Goal: Navigation & Orientation: Find specific page/section

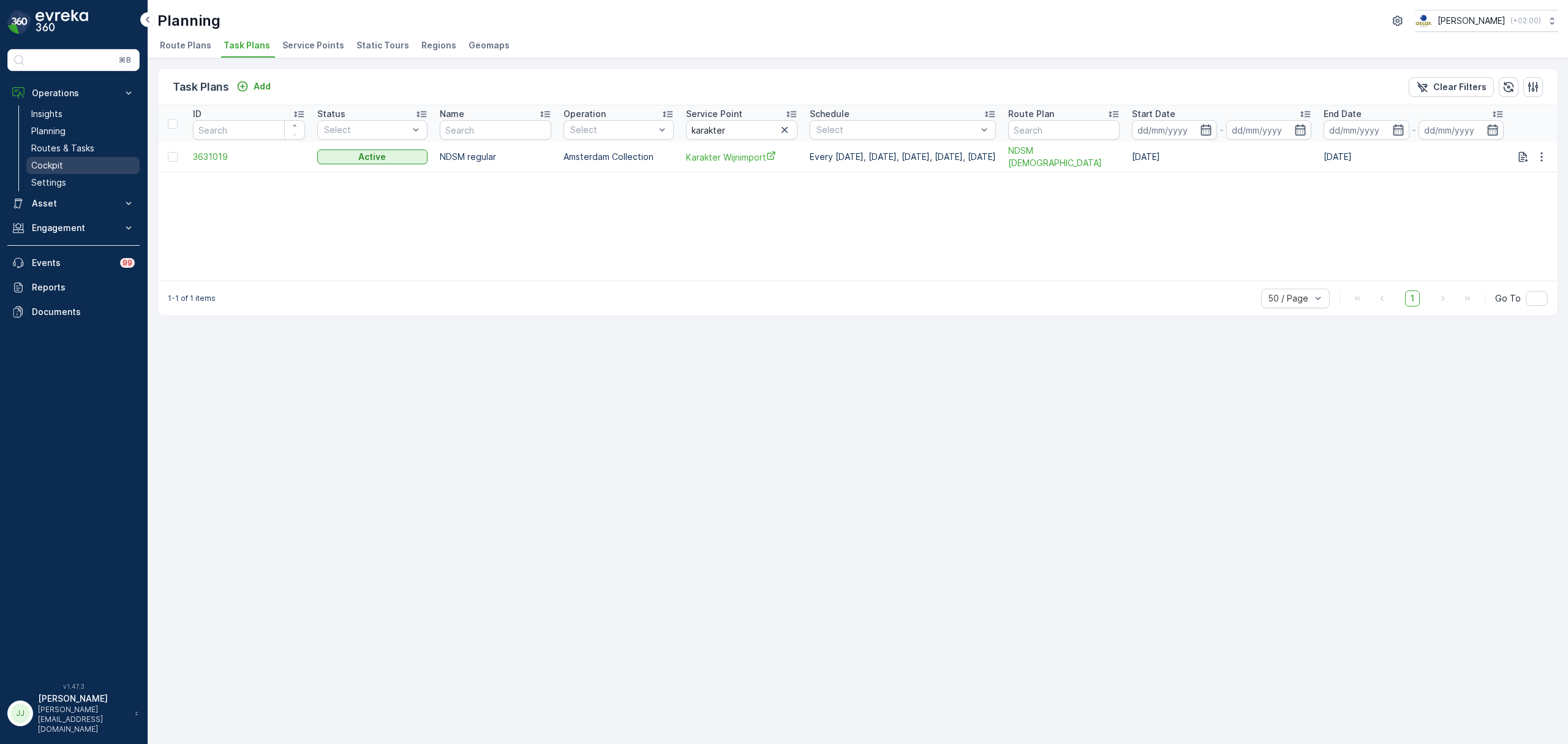
click at [65, 170] on link "Cockpit" at bounding box center [83, 166] width 114 height 17
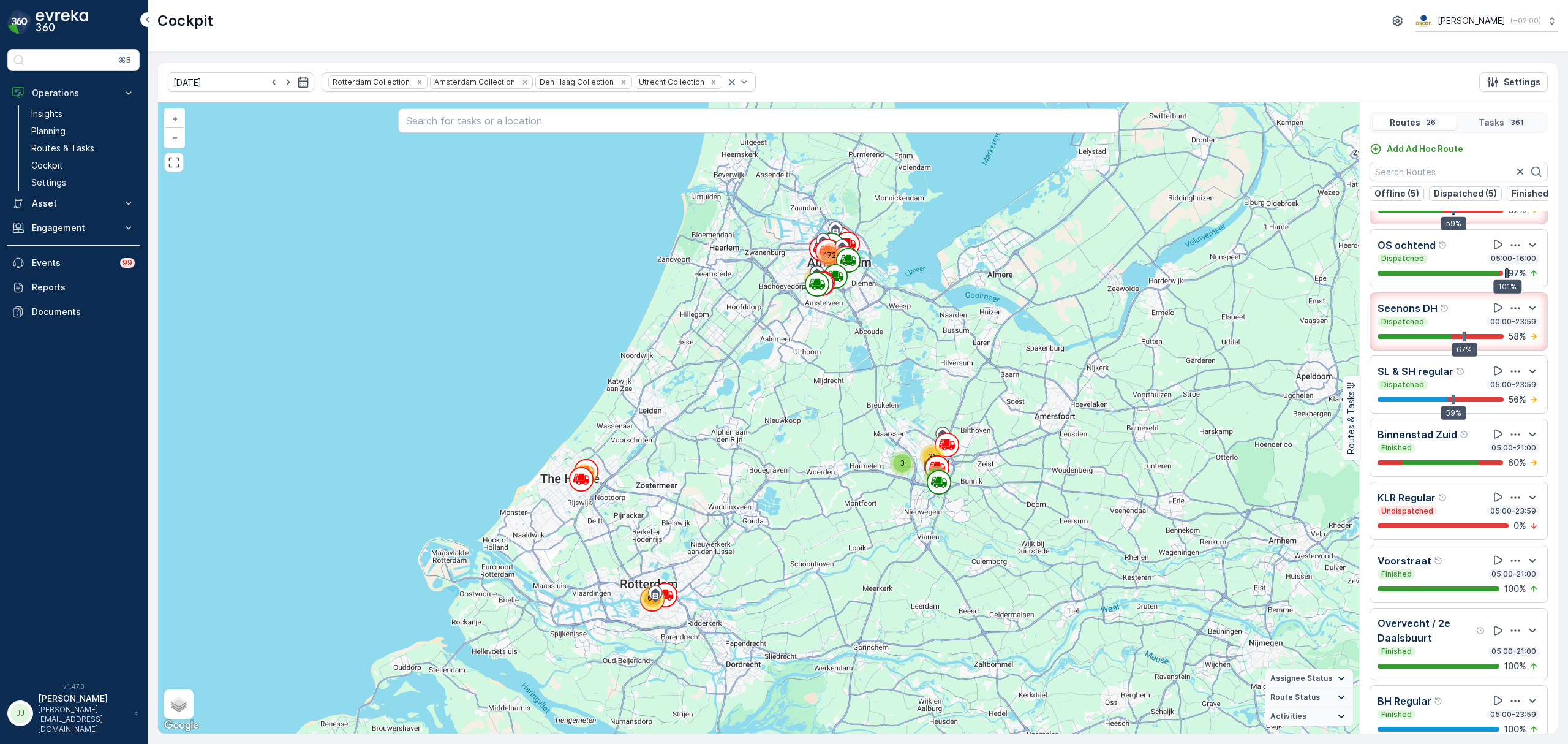
scroll to position [229, 0]
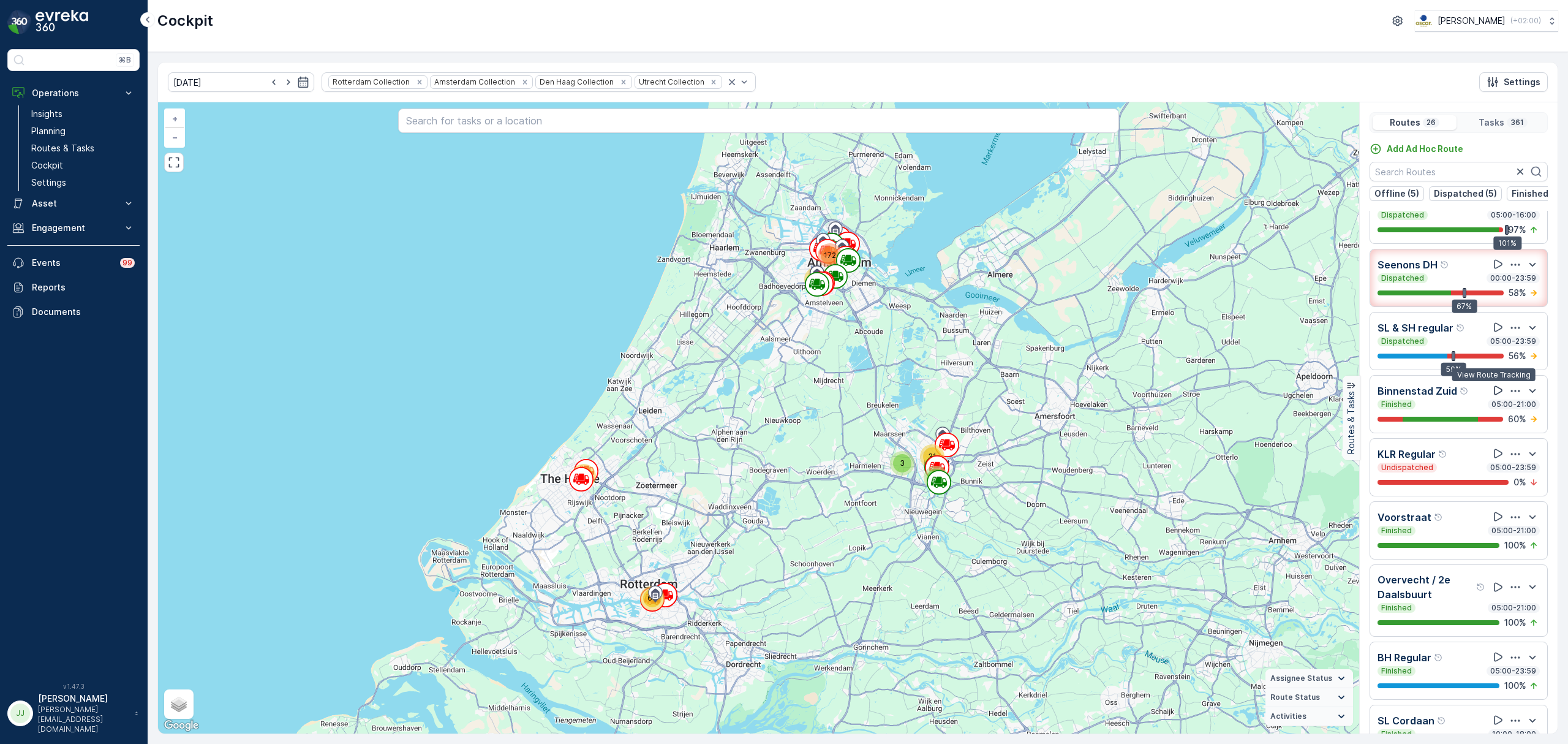
click at [1493, 395] on icon at bounding box center [1498, 390] width 12 height 12
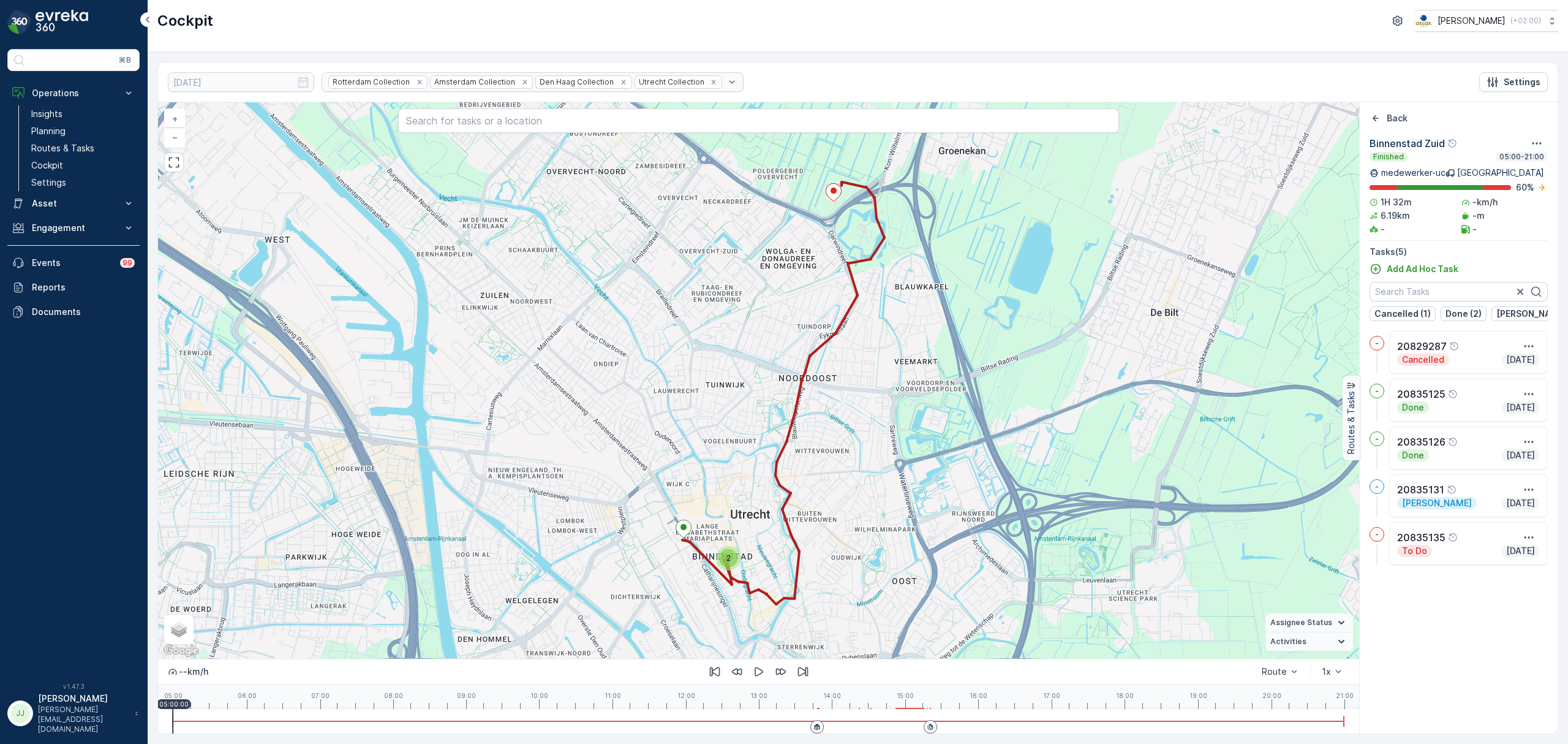
click at [729, 565] on div "2" at bounding box center [729, 558] width 19 height 19
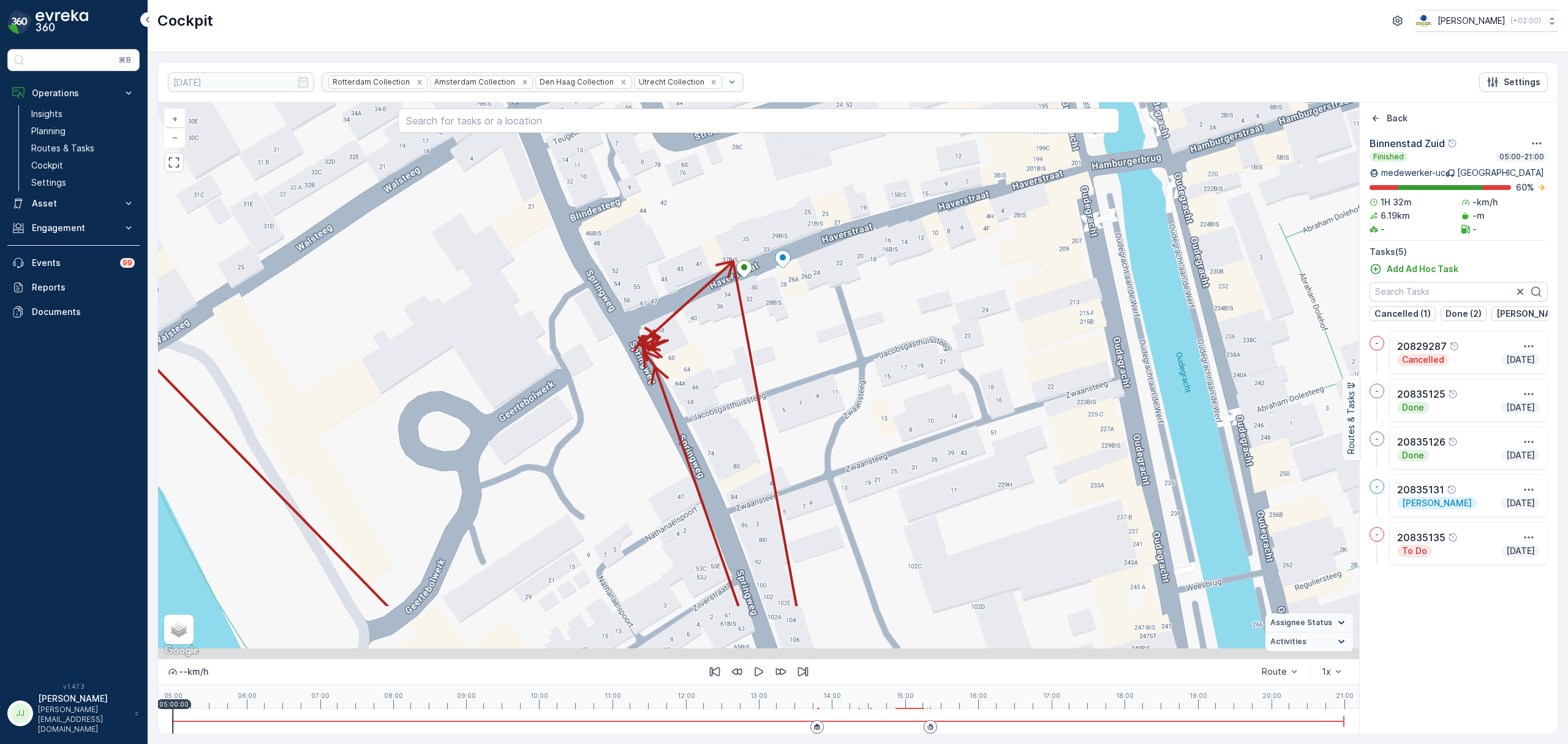
drag, startPoint x: 729, startPoint y: 565, endPoint x: 731, endPoint y: 427, distance: 138.0
click at [731, 427] on div "+ − Satellite Roadmap Terrain Hybrid Leaflet Keyboard shortcuts Map Data Map da…" at bounding box center [759, 380] width 1202 height 557
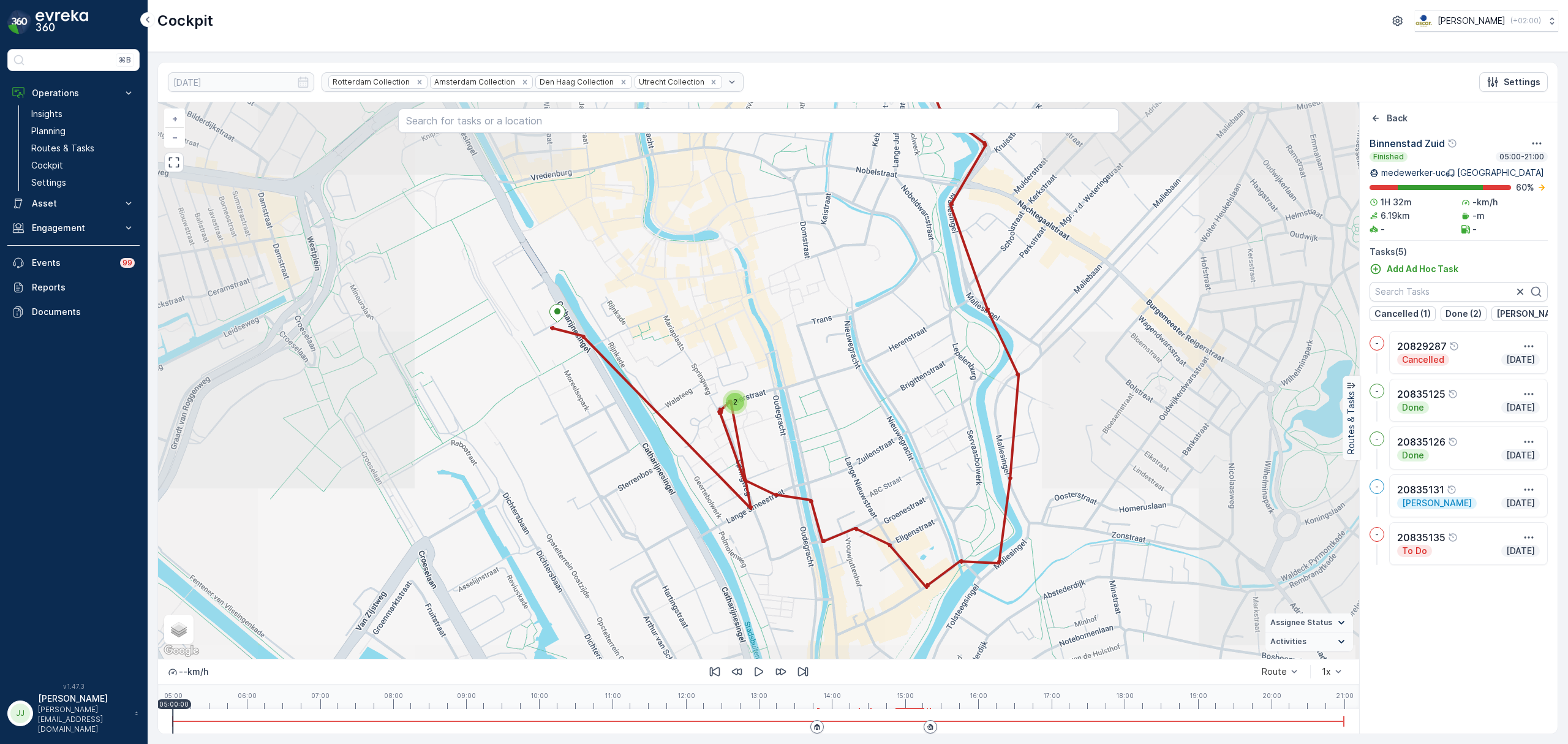
drag, startPoint x: 682, startPoint y: 536, endPoint x: 674, endPoint y: 575, distance: 39.8
click at [674, 575] on div "2 + − Satellite Roadmap Terrain Hybrid Leaflet Keyboard shortcuts Map Data Map …" at bounding box center [759, 380] width 1202 height 557
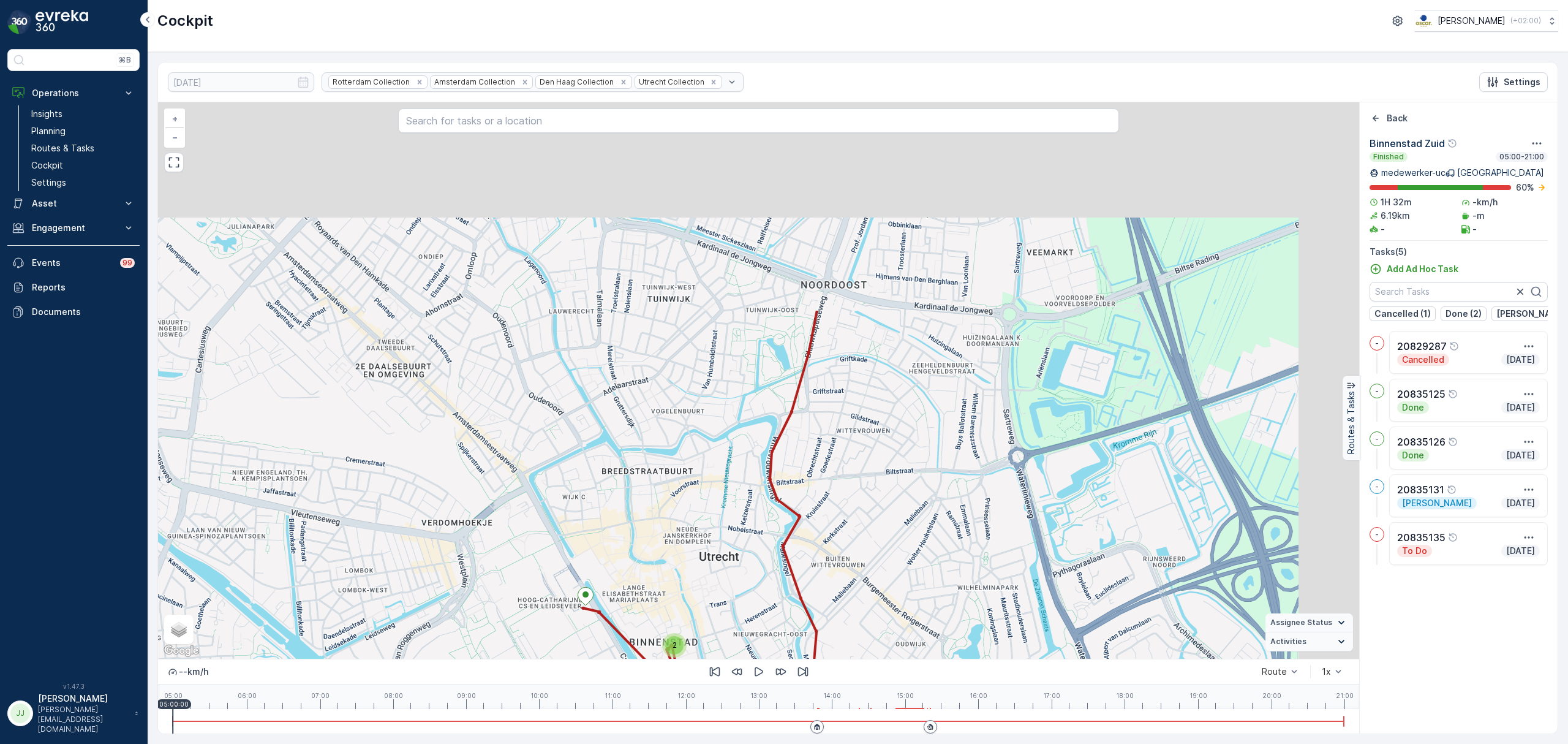
drag, startPoint x: 914, startPoint y: 229, endPoint x: 852, endPoint y: 493, distance: 271.2
click at [852, 493] on div "2 + − Satellite Roadmap Terrain Hybrid Leaflet Keyboard shortcuts Map Data Map …" at bounding box center [759, 380] width 1202 height 557
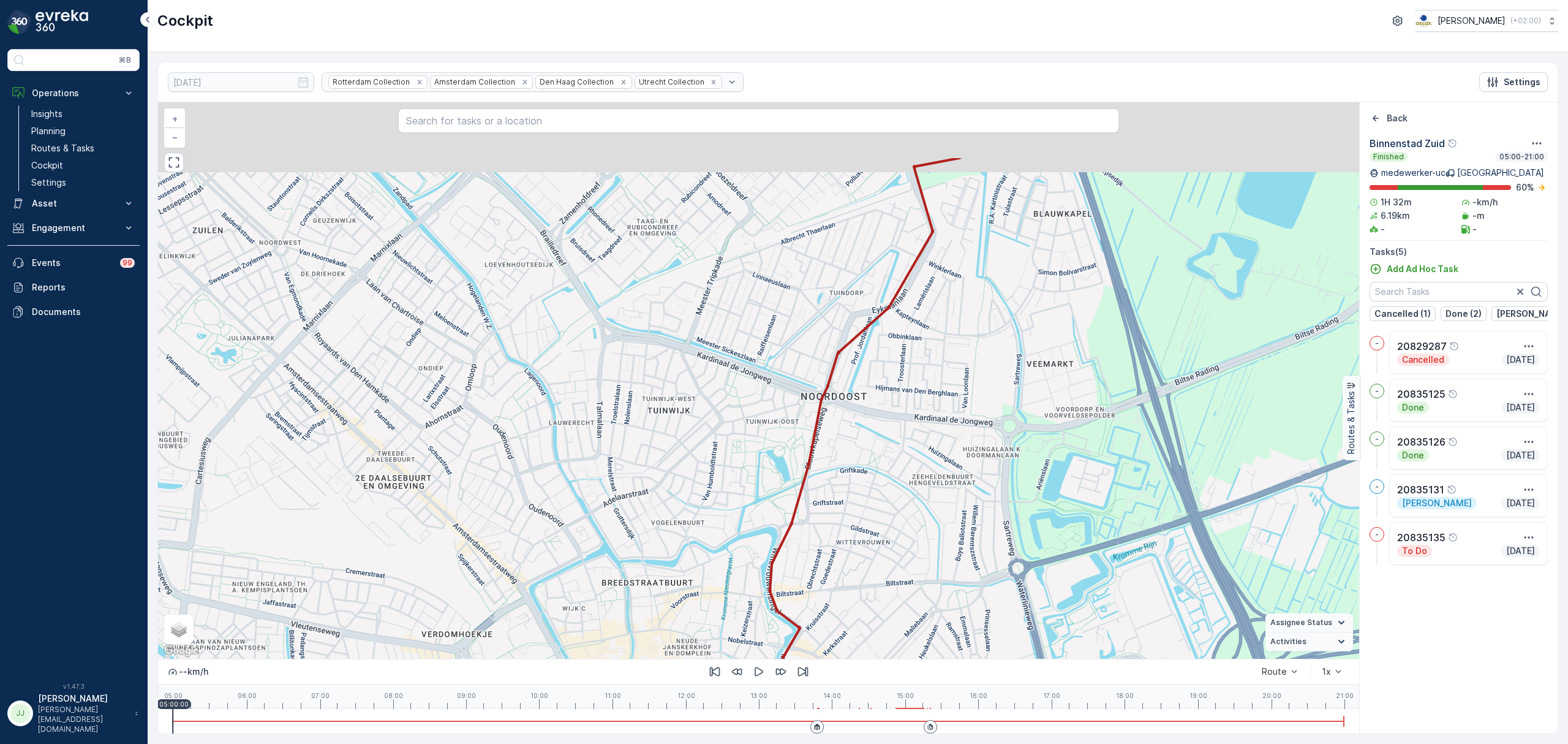
drag, startPoint x: 893, startPoint y: 334, endPoint x: 893, endPoint y: 575, distance: 241.0
click at [893, 575] on div "2 + − Satellite Roadmap Terrain Hybrid Leaflet Keyboard shortcuts Map Data Map …" at bounding box center [759, 380] width 1202 height 557
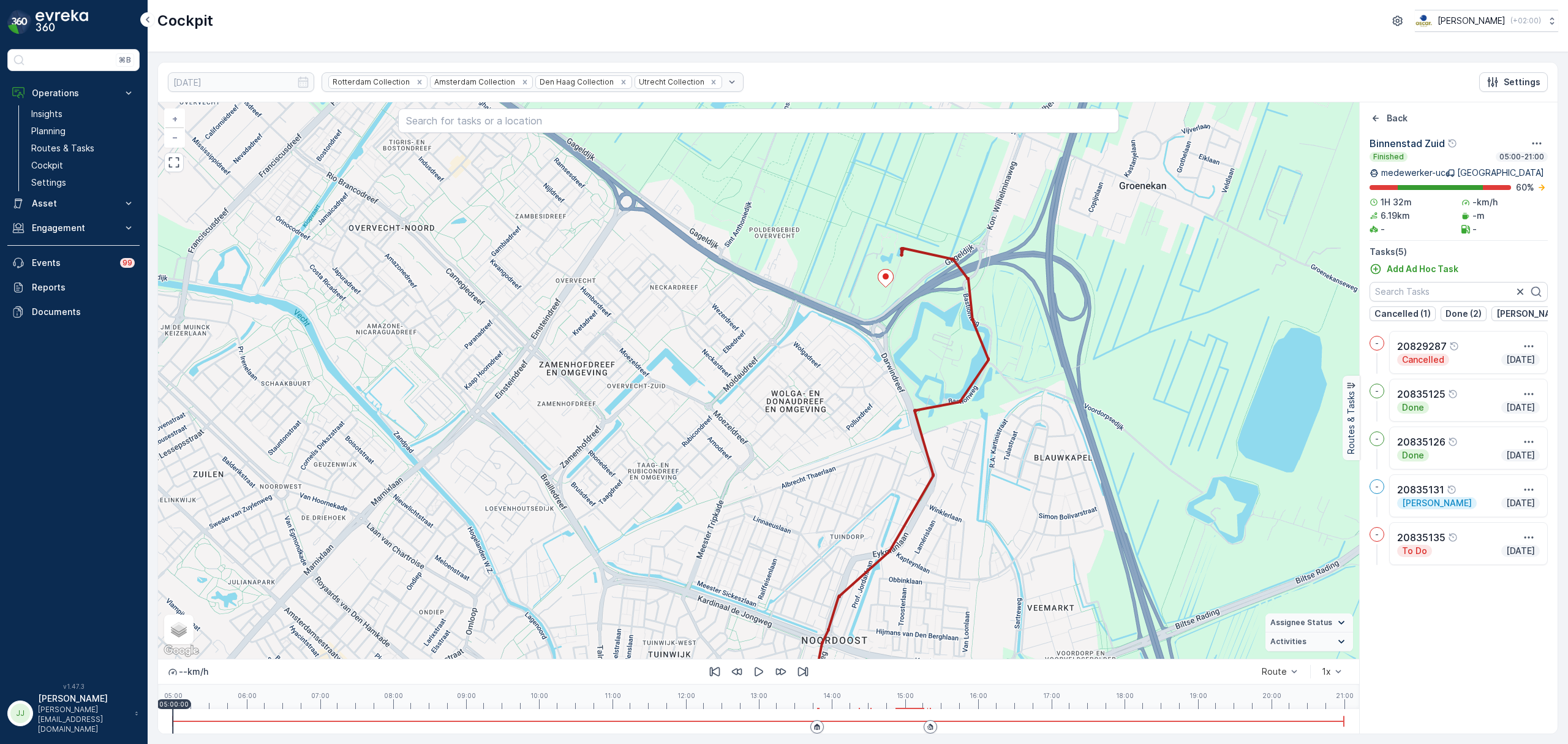
drag, startPoint x: 822, startPoint y: 430, endPoint x: 817, endPoint y: 543, distance: 113.1
click at [817, 543] on div "2 + − Satellite Roadmap Terrain Hybrid Leaflet Keyboard shortcuts Map Data Map …" at bounding box center [759, 380] width 1202 height 557
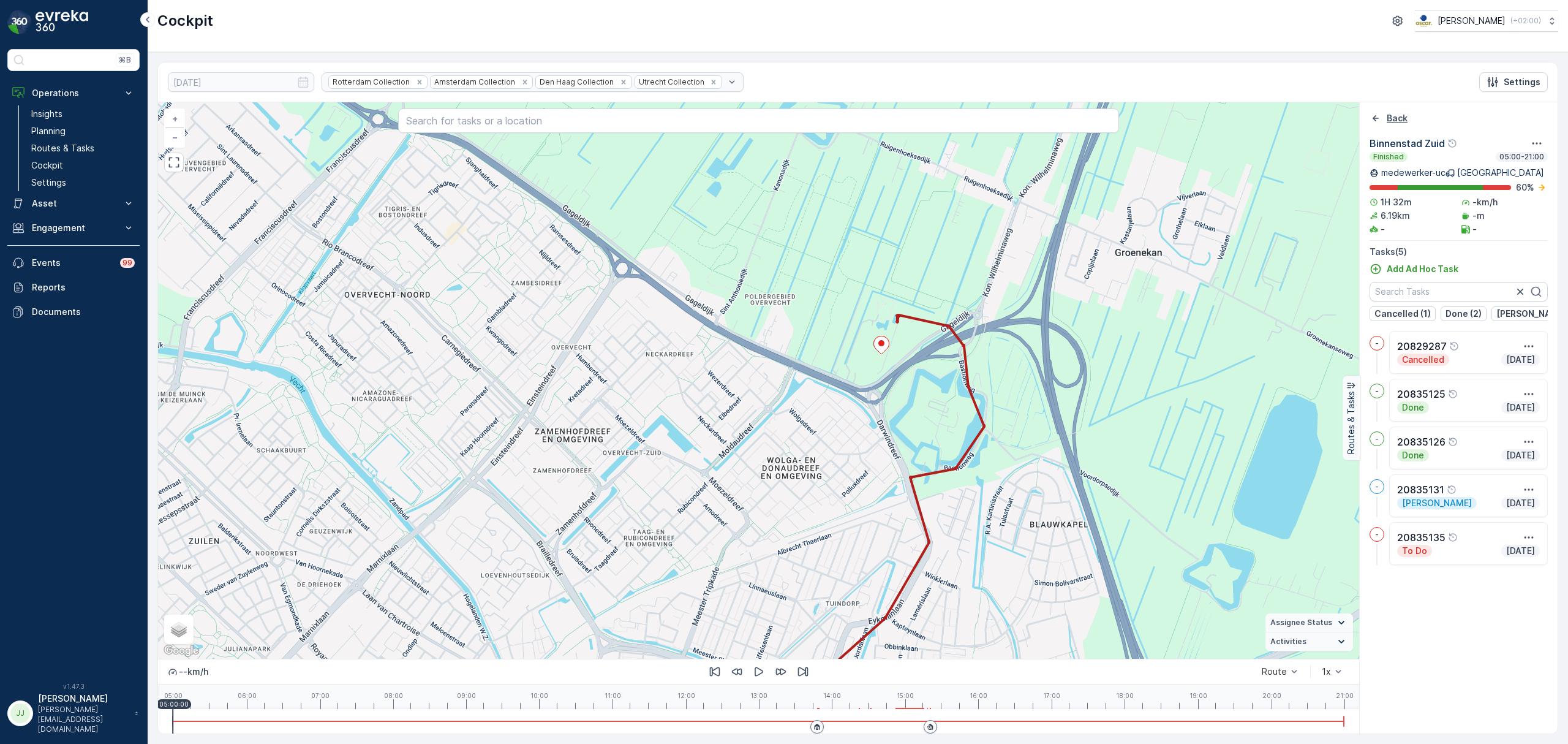
click at [1386, 120] on div "Back" at bounding box center [1389, 118] width 38 height 12
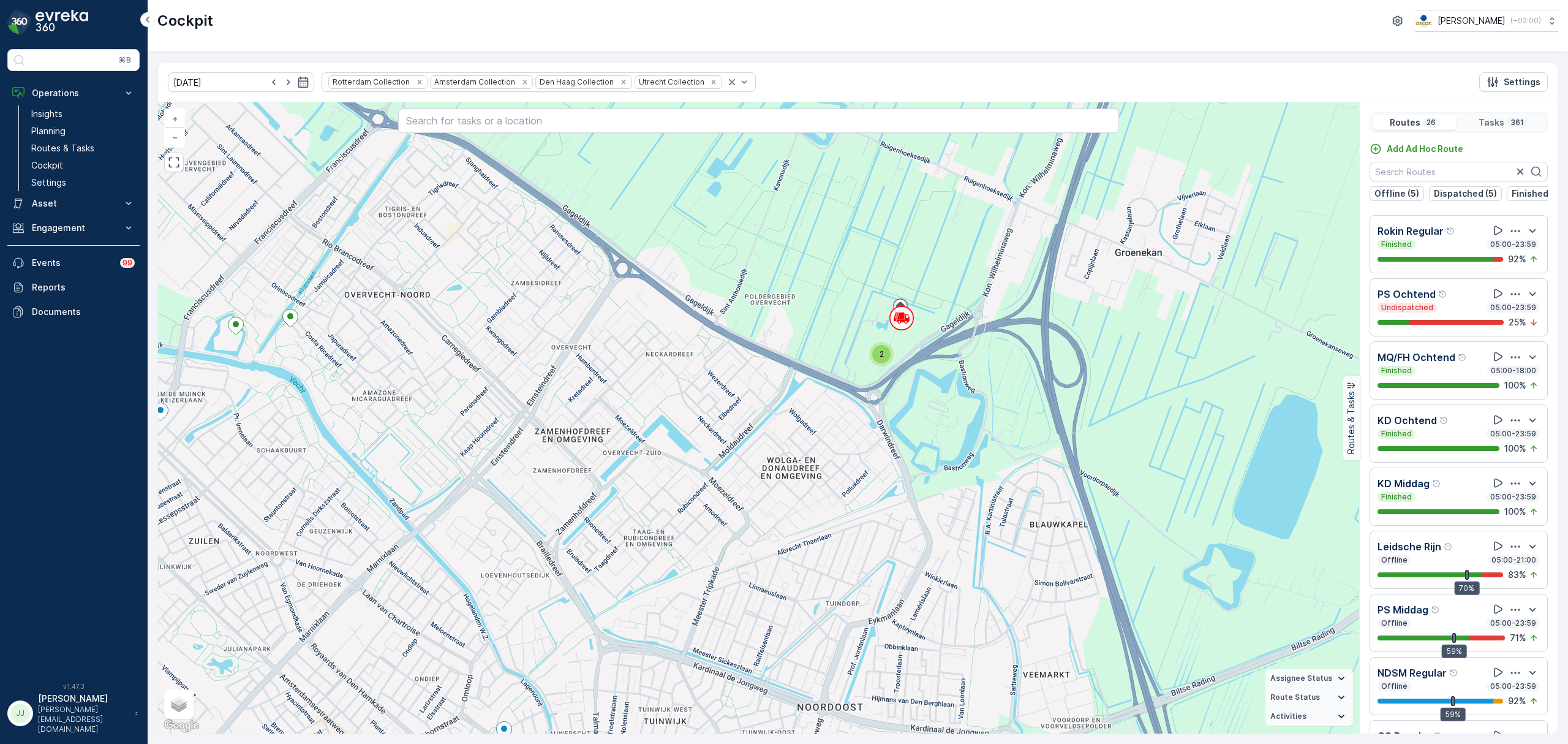
scroll to position [1098, 0]
click at [1492, 299] on icon at bounding box center [1498, 292] width 12 height 12
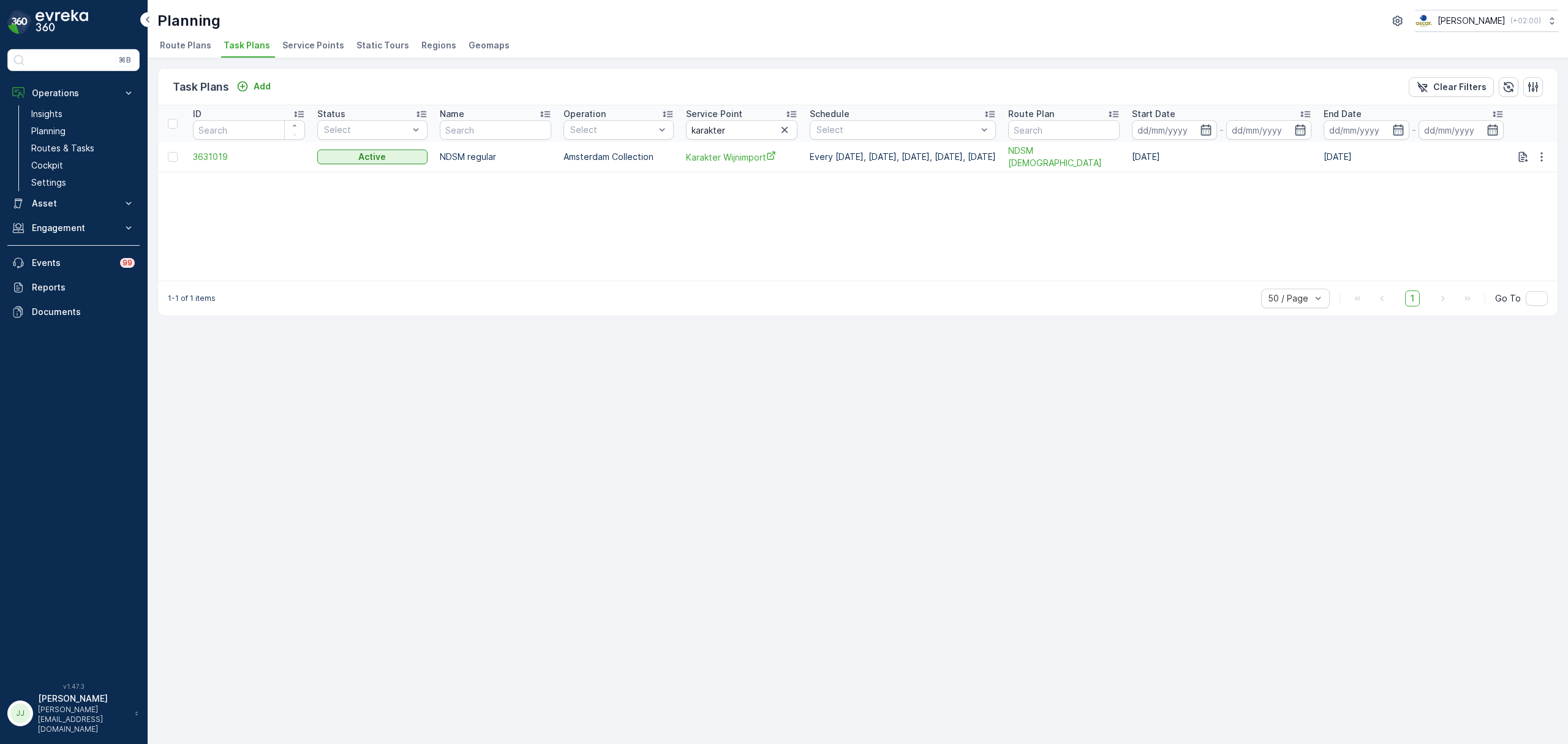
drag, startPoint x: 798, startPoint y: 242, endPoint x: 389, endPoint y: 91, distance: 436.0
click at [401, 98] on div "Task Plans Add Clear Filters ID Status Select Name Operation Select Service Poi…" at bounding box center [857, 192] width 1401 height 248
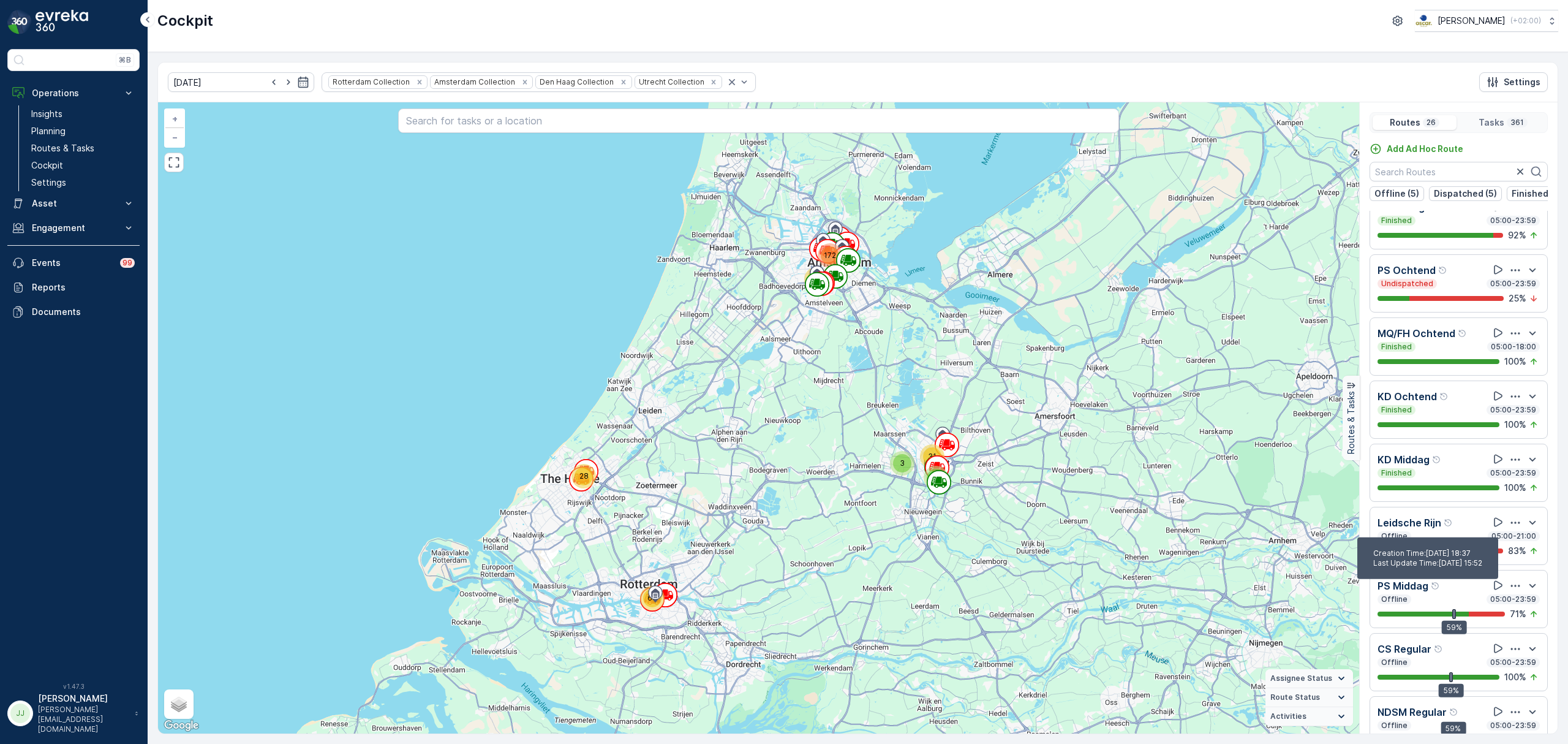
scroll to position [31, 0]
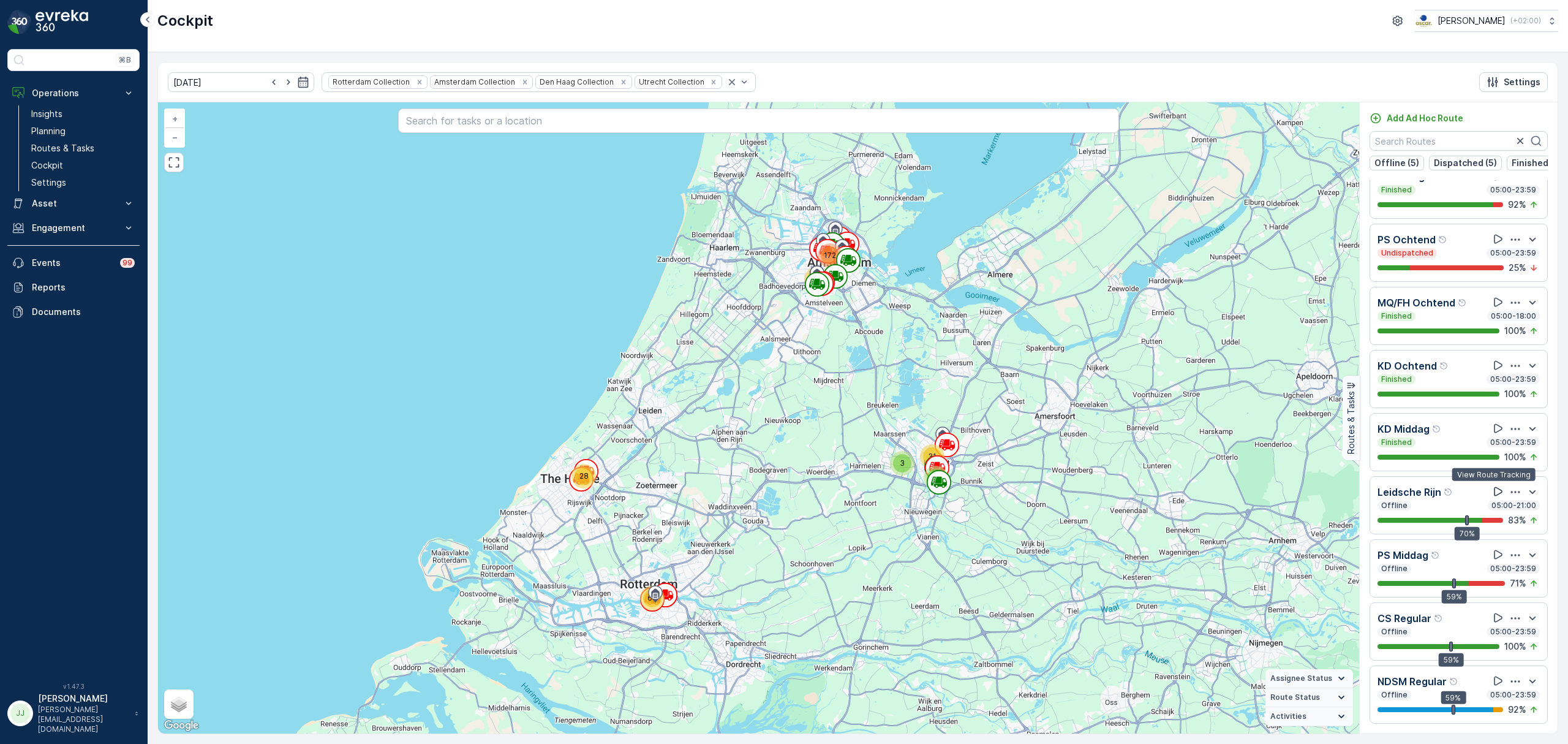
click at [1492, 489] on icon at bounding box center [1498, 491] width 12 height 12
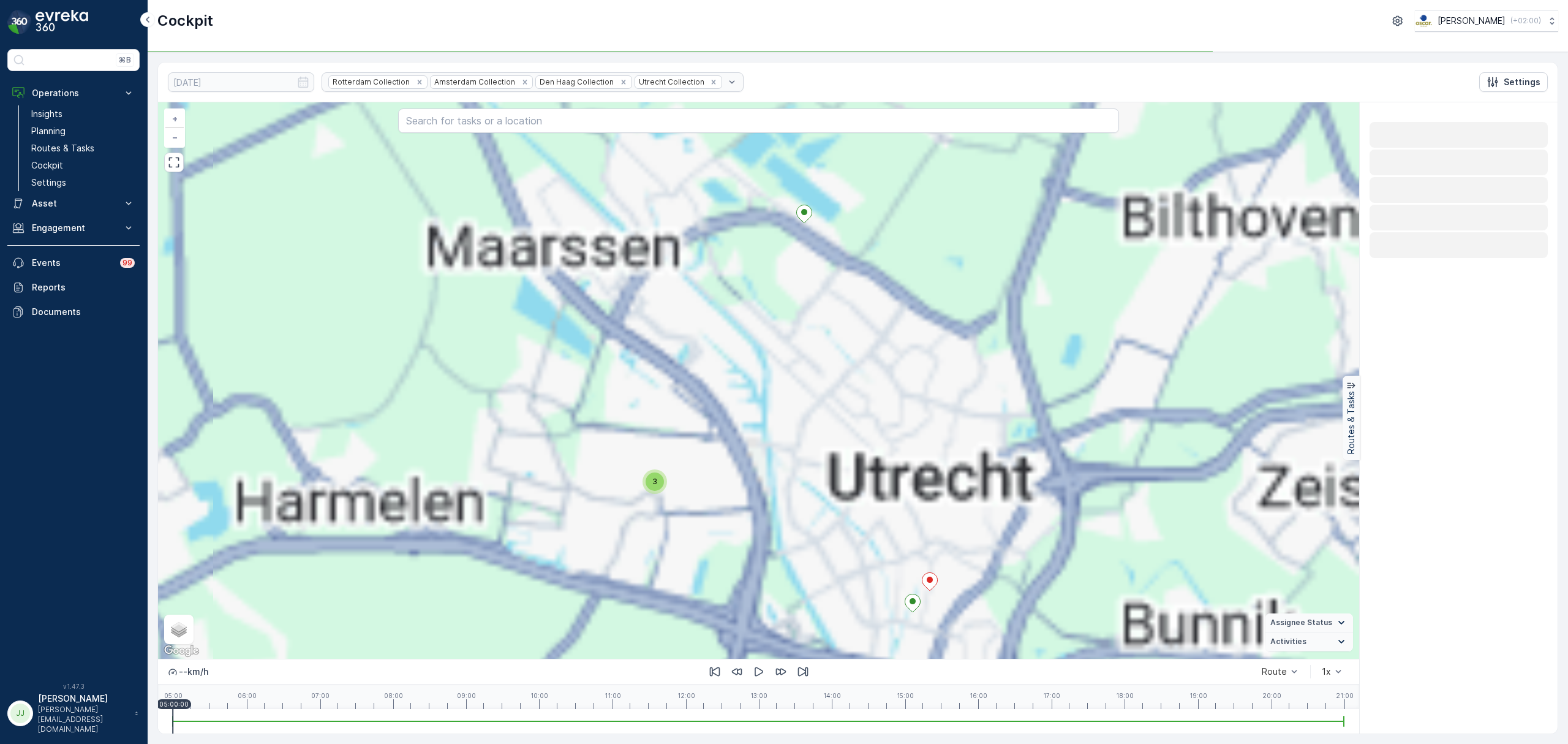
scroll to position [0, 0]
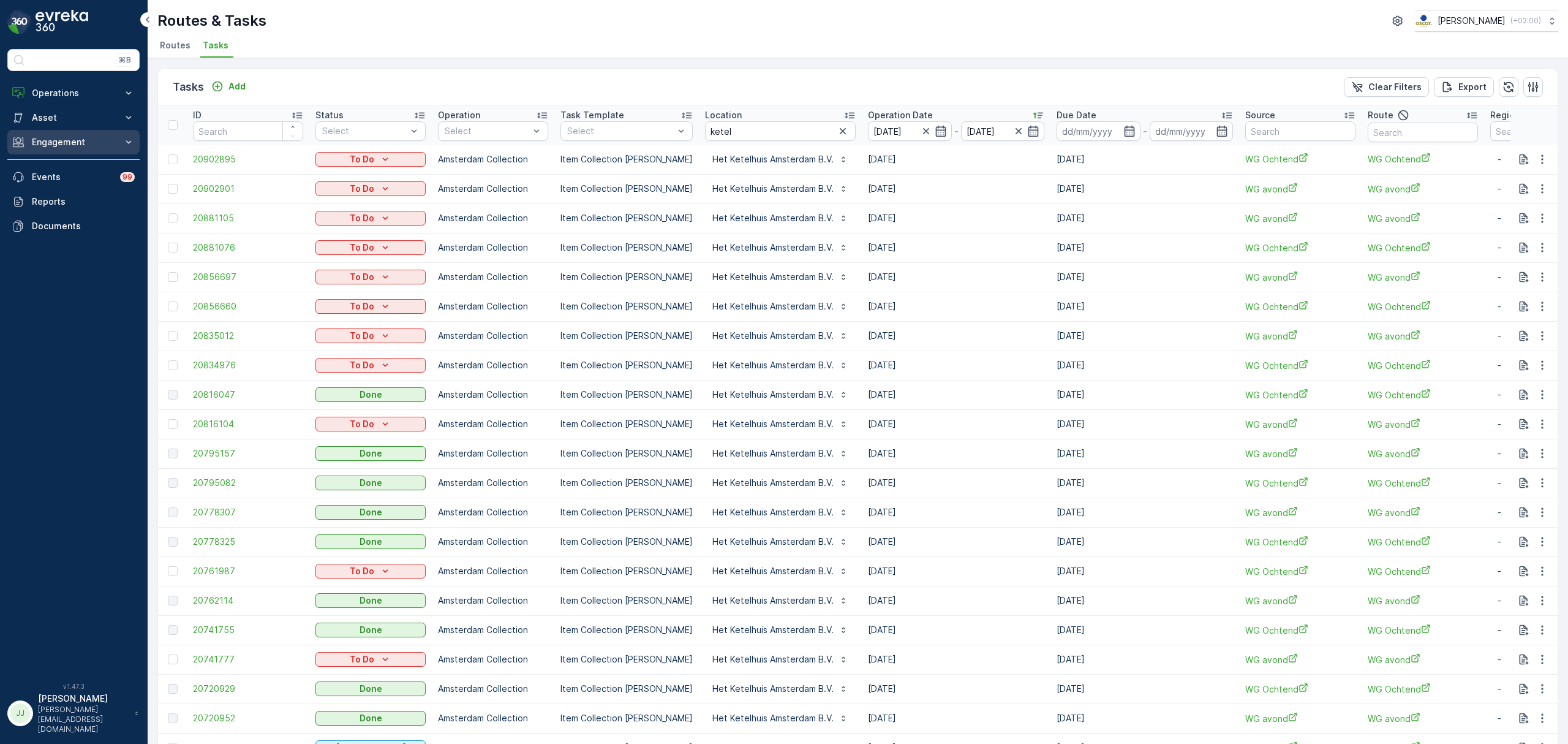
scroll to position [675, 0]
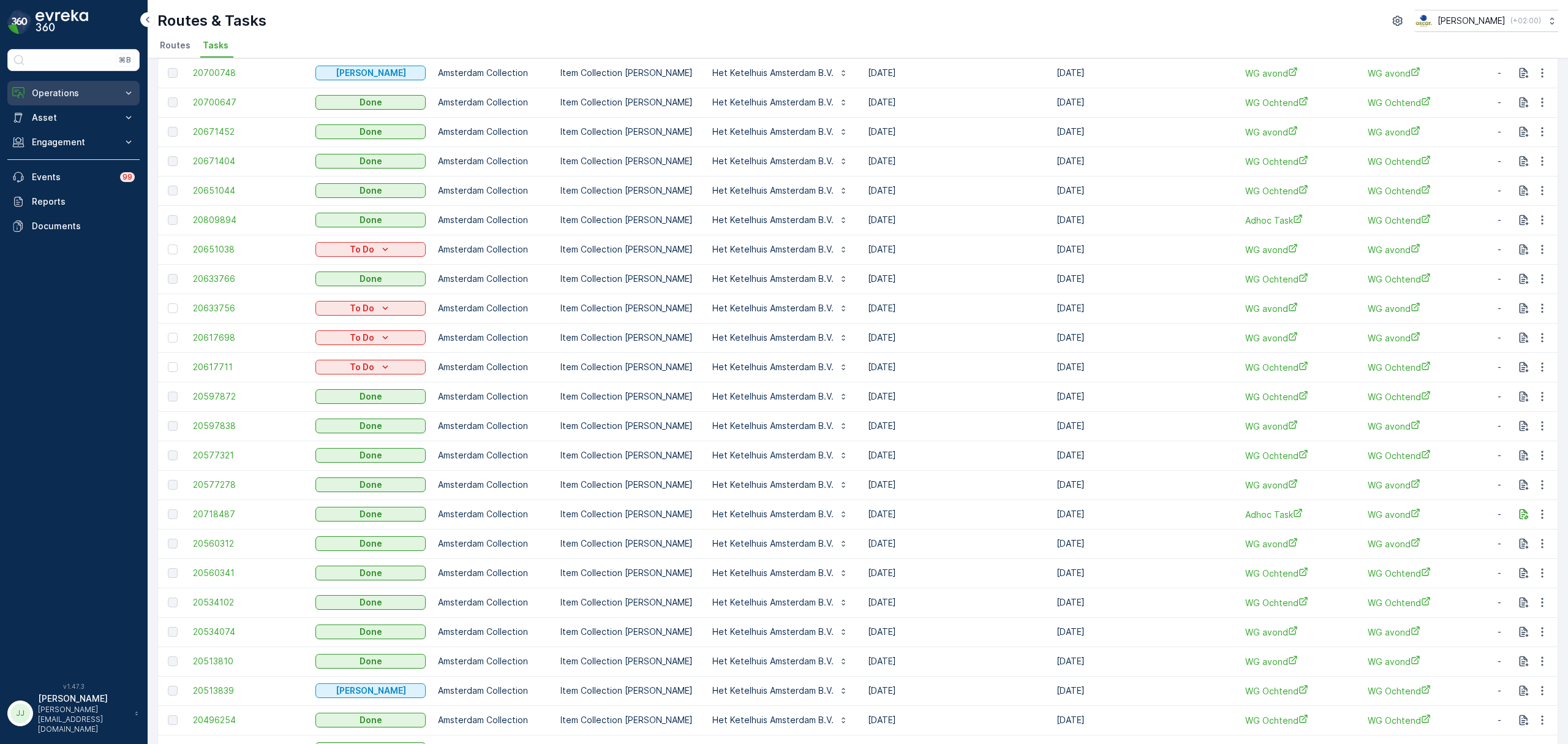
click at [58, 97] on p "Operations" at bounding box center [74, 93] width 84 height 12
click at [59, 111] on p "Insights" at bounding box center [47, 114] width 31 height 12
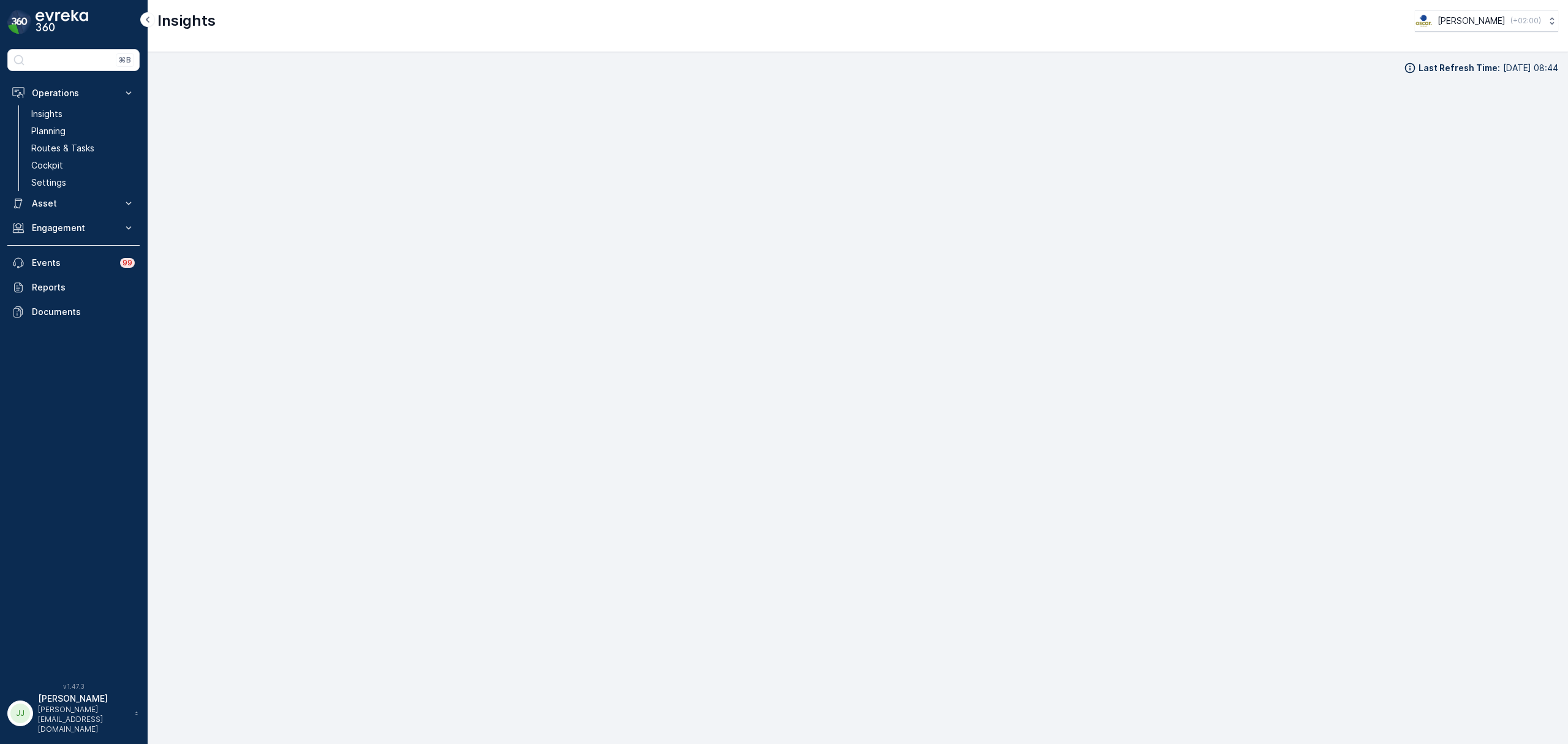
scroll to position [17, 0]
